Goal: Information Seeking & Learning: Learn about a topic

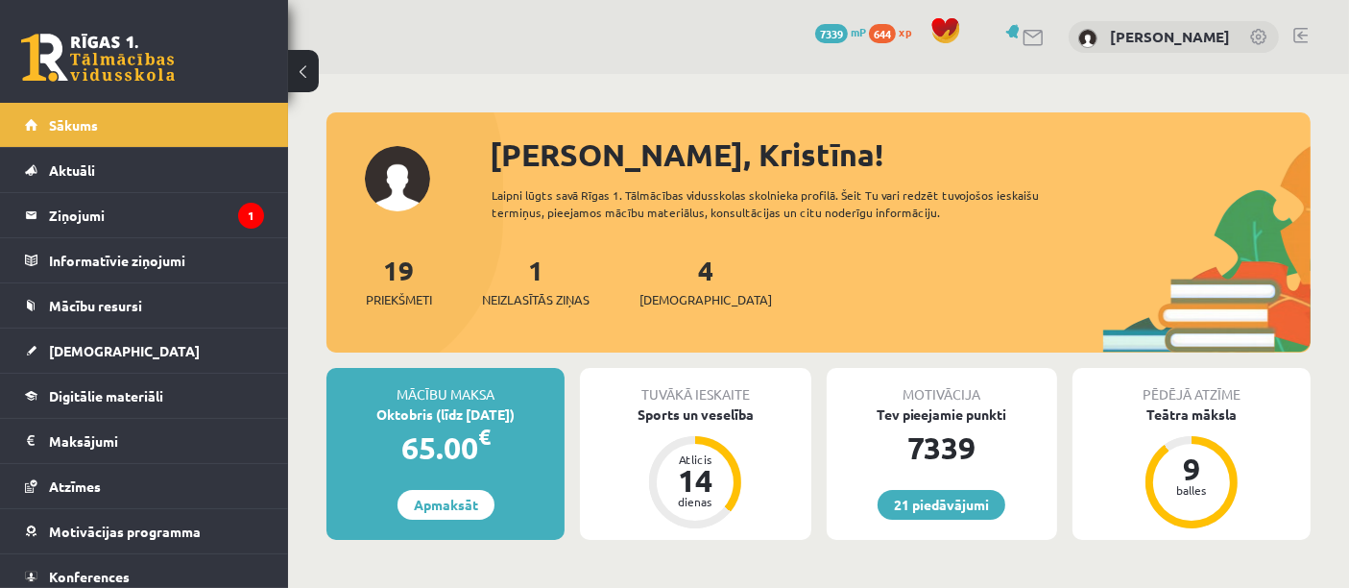
click at [533, 304] on span "Neizlasītās ziņas" at bounding box center [536, 299] width 108 height 19
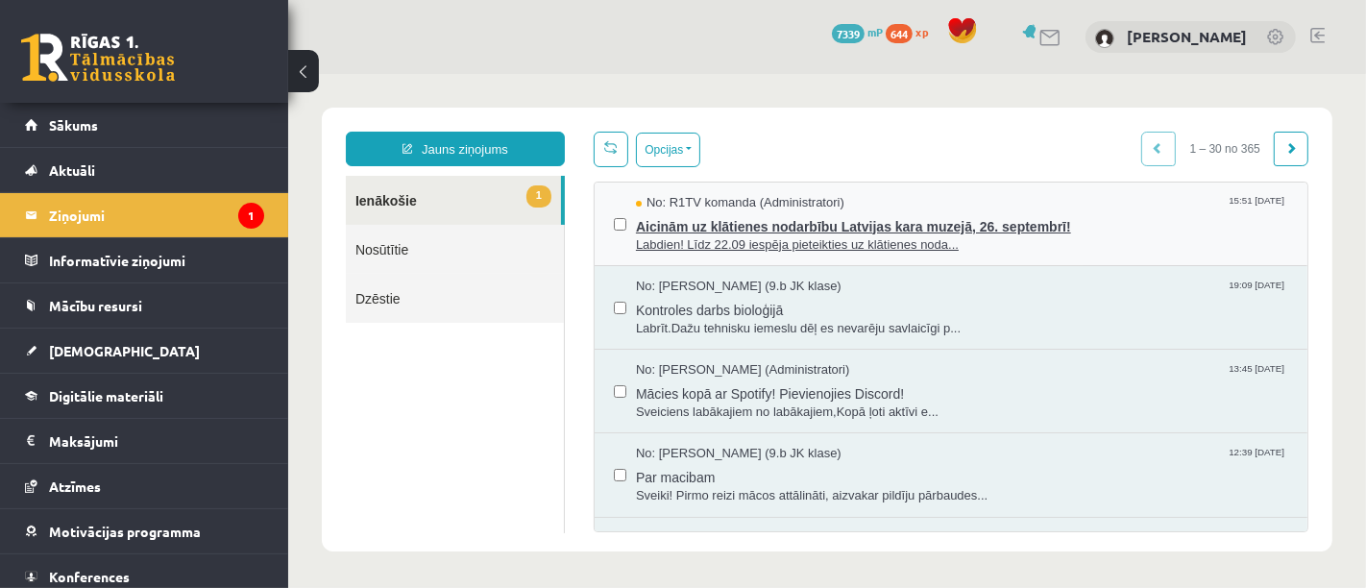
click at [758, 244] on span "Labdien! Līdz 22.09 iespēja pieteikties uz klātienes noda..." at bounding box center [961, 244] width 652 height 18
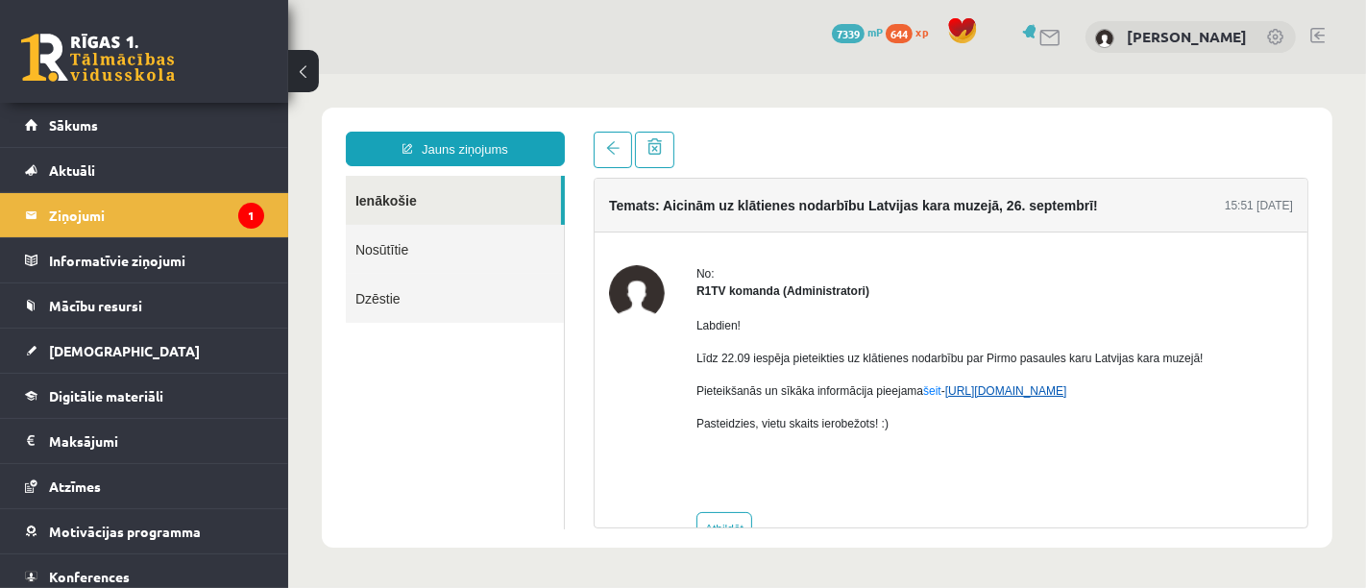
click at [1012, 385] on link "https://eskola.r1tv.lv/campaign/35" at bounding box center [1005, 389] width 122 height 13
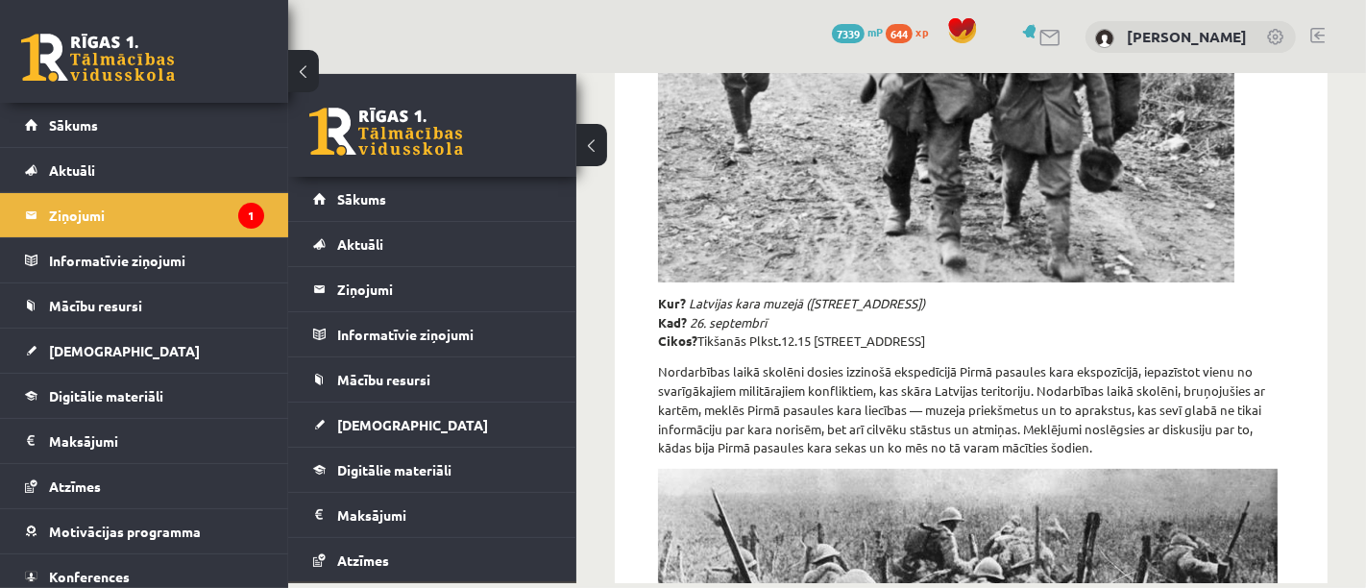
scroll to position [436, 0]
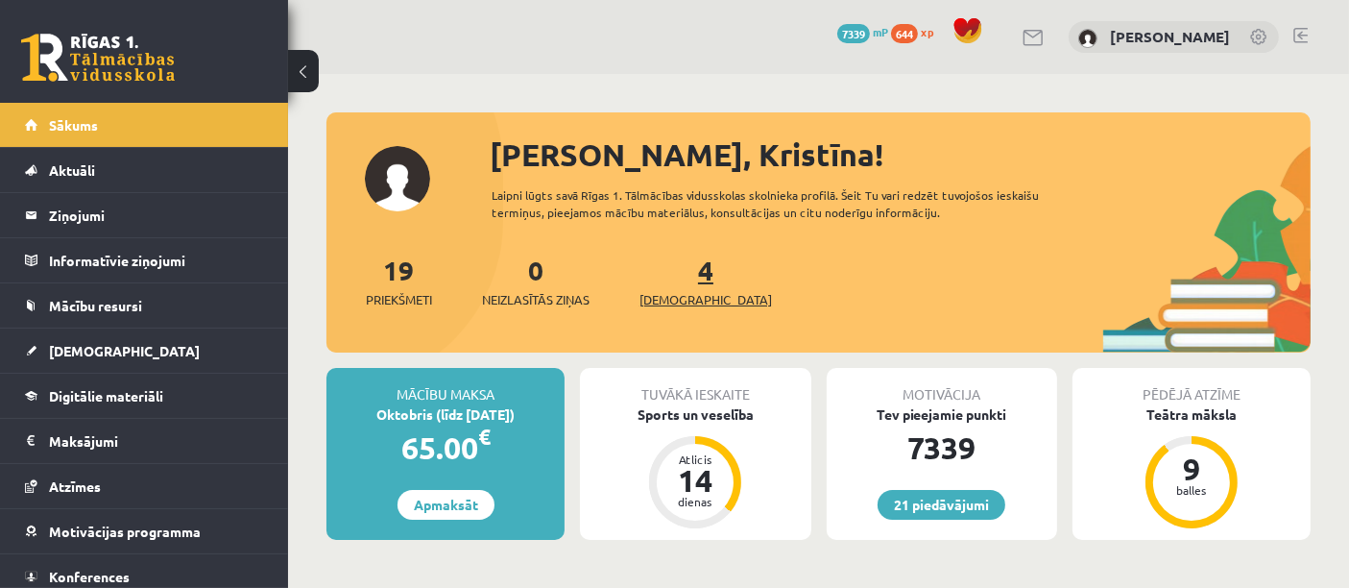
click at [680, 290] on span "[DEMOGRAPHIC_DATA]" at bounding box center [706, 299] width 133 height 19
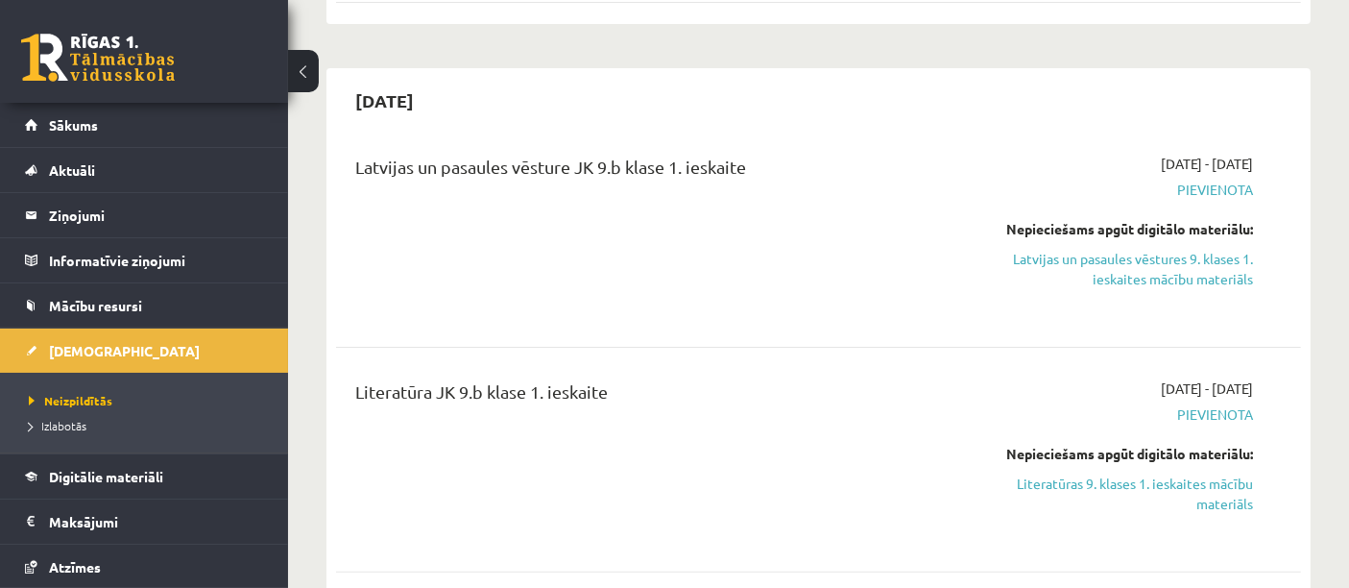
scroll to position [561, 0]
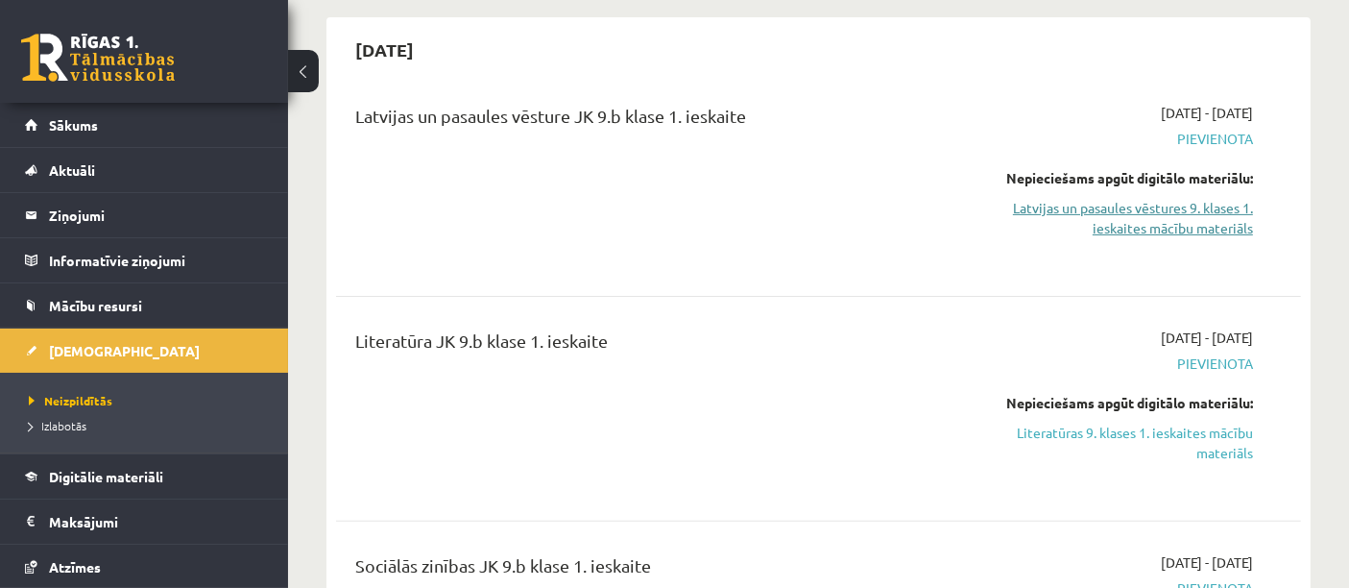
click at [1187, 218] on link "Latvijas un pasaules vēstures 9. klases 1. ieskaites mācību materiāls" at bounding box center [1113, 218] width 280 height 40
